Goal: Task Accomplishment & Management: Complete application form

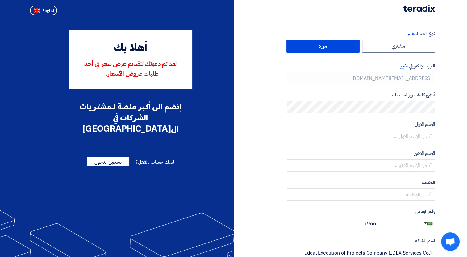
type input "+966 537757666"
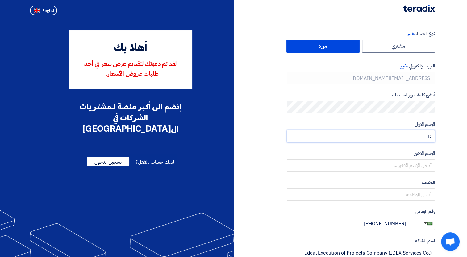
type input "I"
type input "Amr"
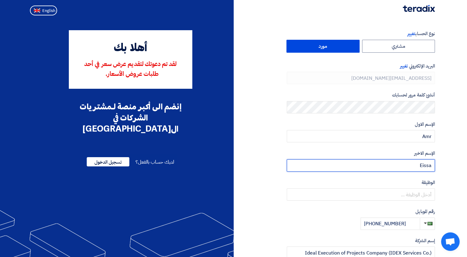
type input "Eissa"
drag, startPoint x: 442, startPoint y: 193, endPoint x: 418, endPoint y: 195, distance: 23.9
click at [418, 195] on section "نوع الحساب تغيير مشتري مورد البريد الإلكتروني تغيير amr.e@idex.sa أنشئ كلمة مرو…" at bounding box center [233, 178] width 467 height 320
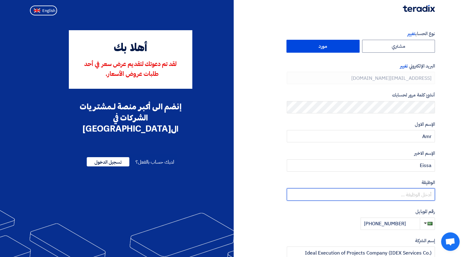
click at [418, 195] on input "text" at bounding box center [361, 194] width 148 height 12
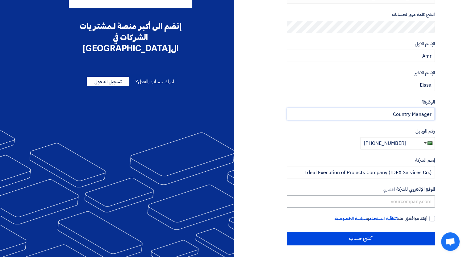
type input "Country Manager"
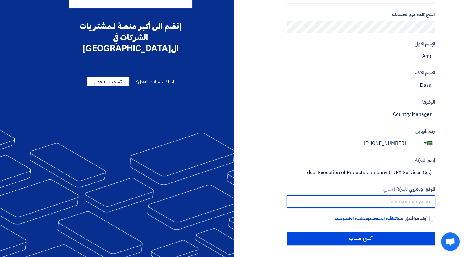
click at [413, 198] on input "text" at bounding box center [361, 202] width 148 height 12
type input "www.idex.sa"
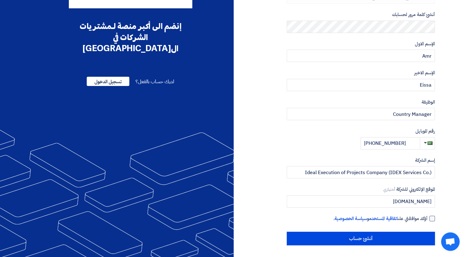
click at [431, 218] on div at bounding box center [432, 219] width 6 height 6
click at [427, 218] on input "أؤكد موافقتي على اتفاقية المستخدم و سياسة الخصوصية ." at bounding box center [353, 221] width 148 height 12
checkbox input "true"
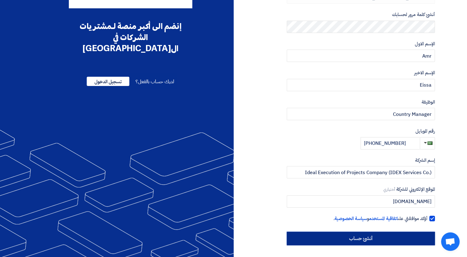
click at [376, 241] on input "أنشئ حساب" at bounding box center [361, 239] width 148 height 14
click at [358, 240] on input "أنشئ حساب" at bounding box center [361, 239] width 148 height 14
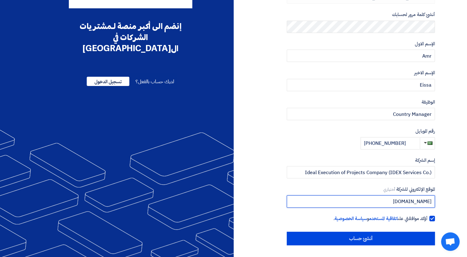
click at [403, 203] on input "www.idex.sa" at bounding box center [361, 202] width 148 height 12
click at [410, 202] on input "www.idex.sa" at bounding box center [361, 202] width 148 height 12
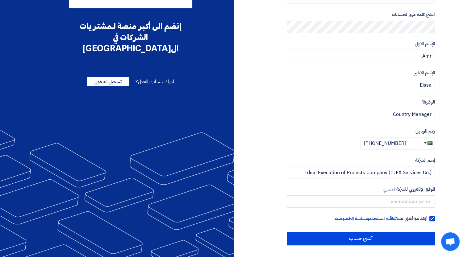
click at [263, 217] on div "نوع الحساب تغيير مشتري مورد البريد الإلكتروني تغيير amr.e@idex.sa أنشئ كلمة مرو…" at bounding box center [336, 98] width 206 height 296
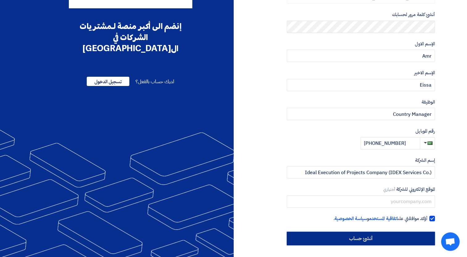
click at [367, 239] on input "أنشئ حساب" at bounding box center [361, 239] width 148 height 14
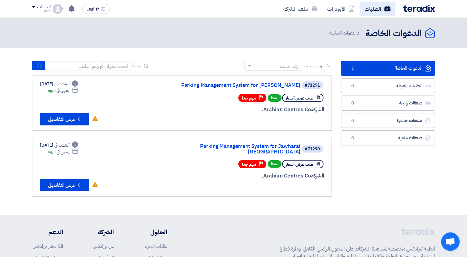
click at [390, 5] on link "الطلبات" at bounding box center [377, 9] width 36 height 14
click at [75, 124] on button "Check details عرض التفاصيل" at bounding box center [64, 119] width 49 height 12
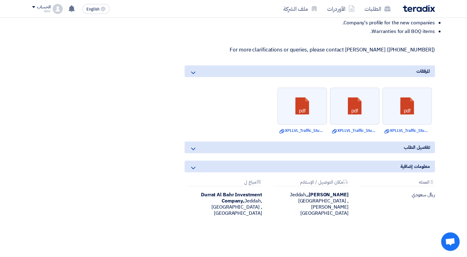
scroll to position [443, 0]
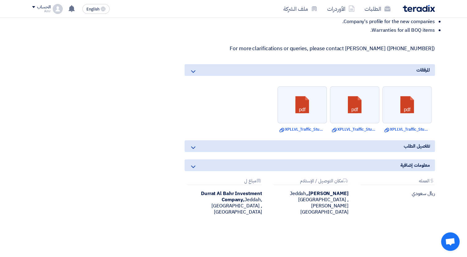
click at [198, 145] on div "تفاصيل الطلب" at bounding box center [309, 146] width 250 height 12
click at [194, 146] on icon at bounding box center [192, 147] width 7 height 7
click at [194, 167] on icon at bounding box center [192, 166] width 7 height 7
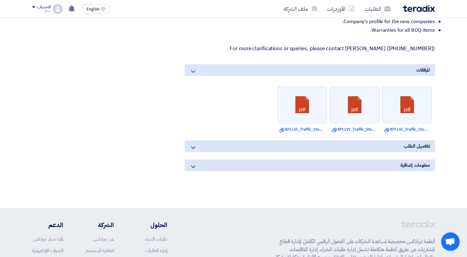
click at [194, 167] on icon at bounding box center [192, 166] width 7 height 7
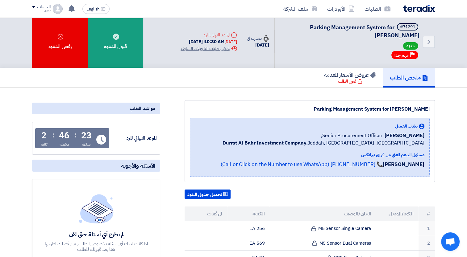
scroll to position [0, 0]
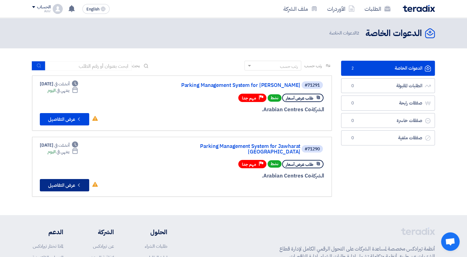
click at [72, 179] on button "Check details عرض التفاصيل" at bounding box center [64, 185] width 49 height 12
